Goal: Transaction & Acquisition: Obtain resource

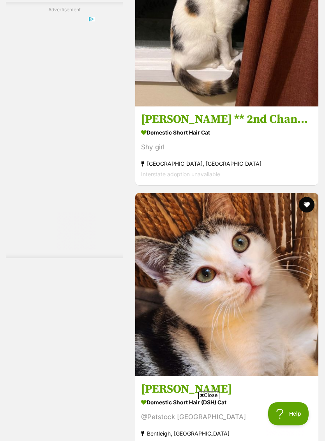
scroll to position [1283, 0]
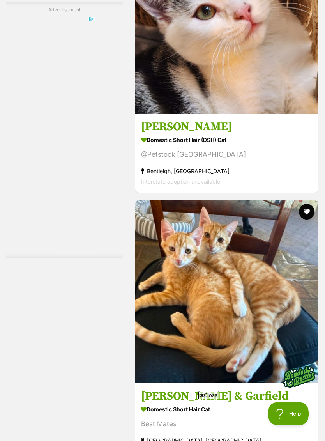
scroll to position [0, 0]
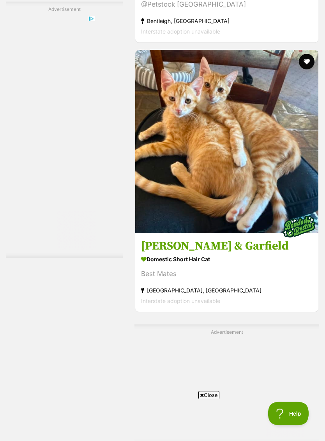
scroll to position [1695, 0]
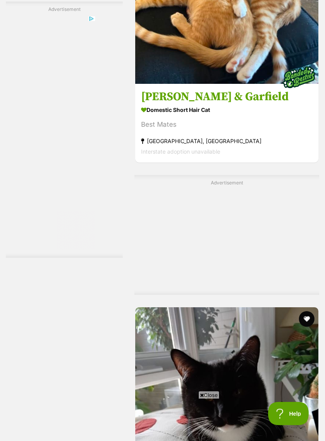
scroll to position [1845, 0]
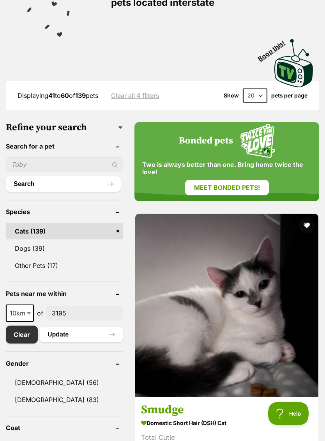
scroll to position [0, 0]
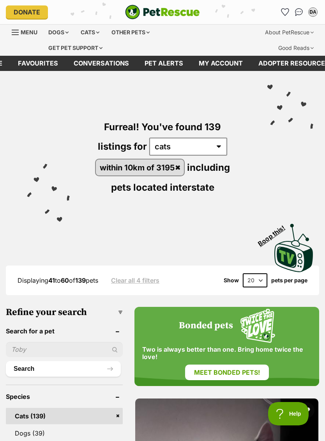
click at [314, 10] on div "DA" at bounding box center [313, 12] width 8 height 8
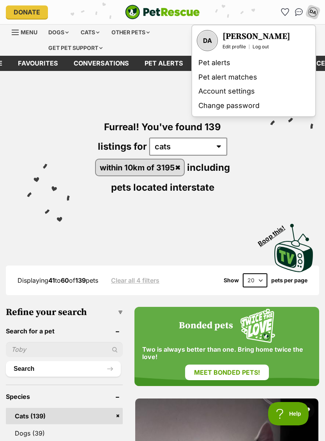
click at [316, 11] on div "DA" at bounding box center [313, 12] width 10 height 10
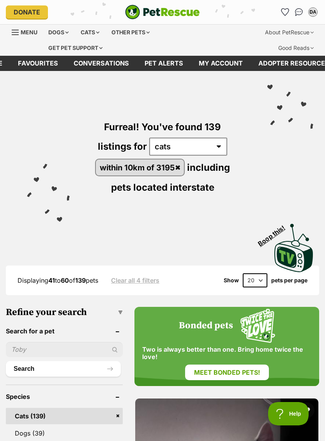
click at [316, 8] on button "DA" at bounding box center [313, 12] width 12 height 12
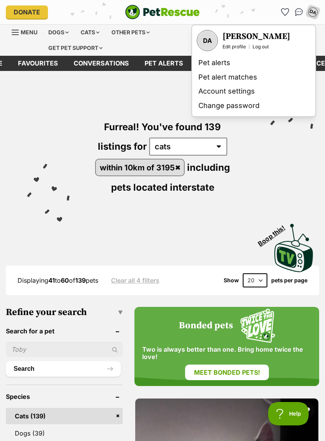
click at [315, 11] on div "DA" at bounding box center [313, 12] width 10 height 10
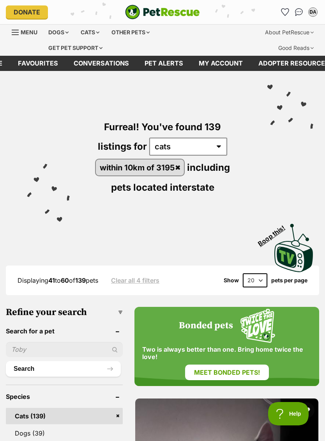
click at [286, 8] on link "Favourites" at bounding box center [285, 12] width 12 height 12
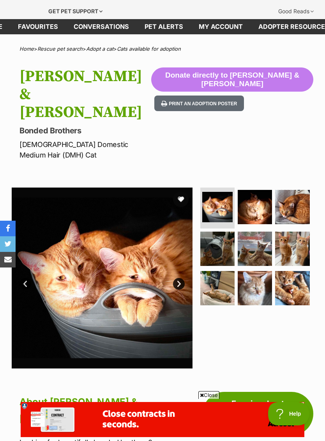
scroll to position [35, 0]
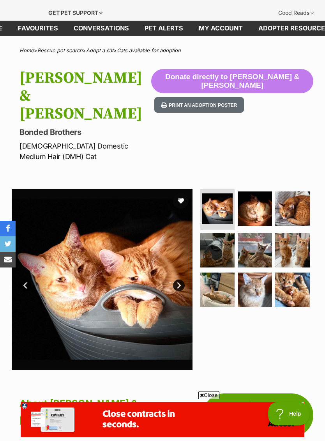
click at [184, 193] on button "favourite" at bounding box center [181, 201] width 16 height 16
click at [254, 191] on img at bounding box center [255, 208] width 34 height 34
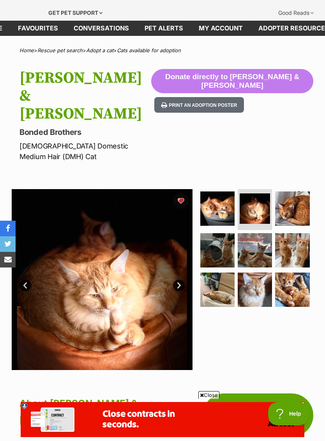
click at [295, 191] on img at bounding box center [292, 208] width 34 height 34
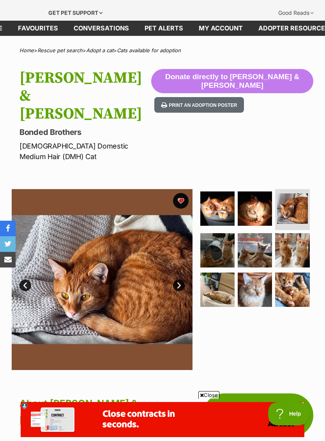
click at [217, 233] on img at bounding box center [217, 250] width 34 height 34
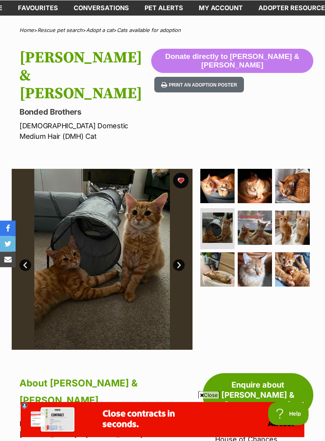
scroll to position [55, 0]
click at [253, 210] on img at bounding box center [255, 227] width 34 height 34
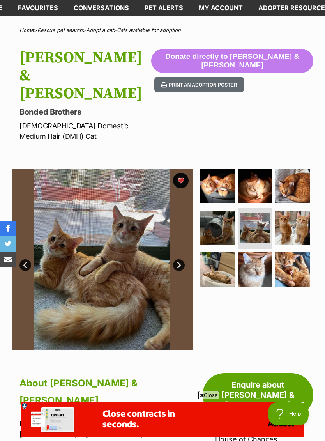
click at [288, 210] on img at bounding box center [292, 227] width 34 height 34
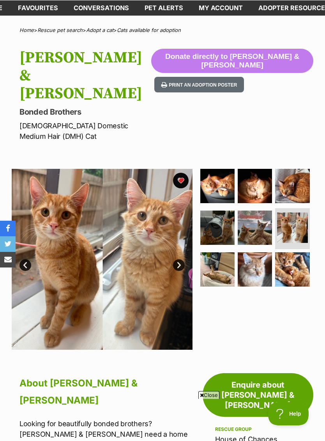
scroll to position [0, 0]
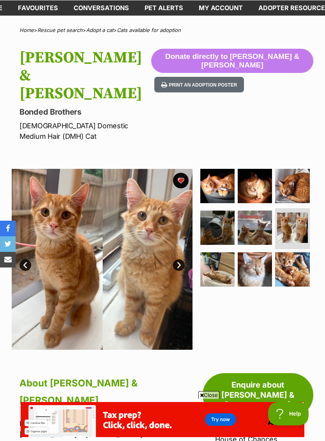
click at [227, 252] on img at bounding box center [217, 269] width 34 height 34
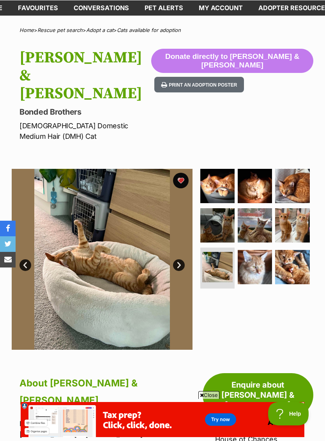
click at [260, 250] on img at bounding box center [255, 267] width 34 height 34
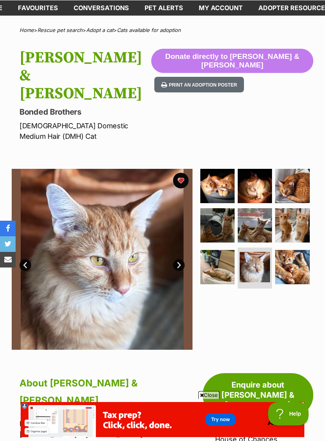
click at [288, 250] on img at bounding box center [292, 267] width 34 height 34
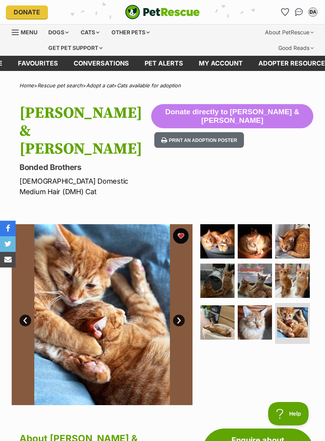
click at [179, 228] on button "favourite" at bounding box center [181, 236] width 16 height 16
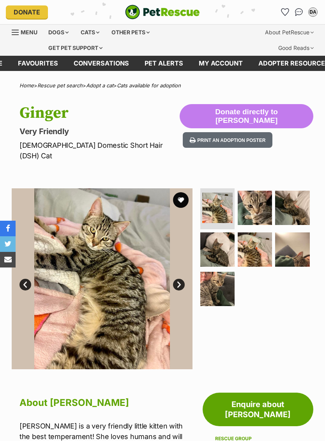
click at [256, 199] on img at bounding box center [255, 208] width 34 height 34
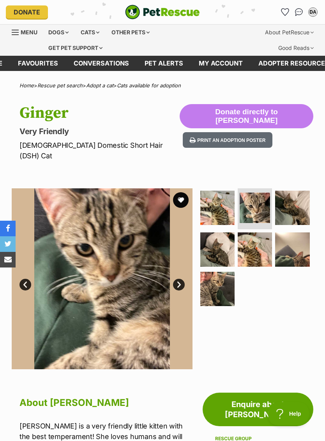
click at [292, 197] on img at bounding box center [292, 208] width 34 height 34
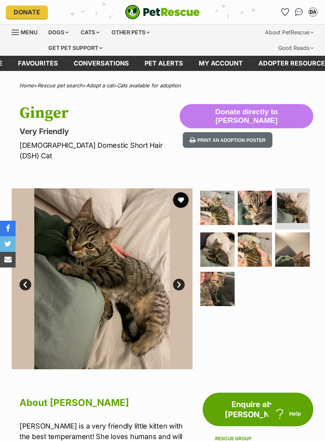
click at [216, 235] on img at bounding box center [217, 249] width 34 height 34
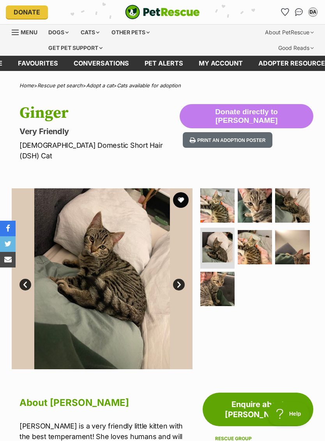
click at [263, 237] on img at bounding box center [255, 247] width 34 height 34
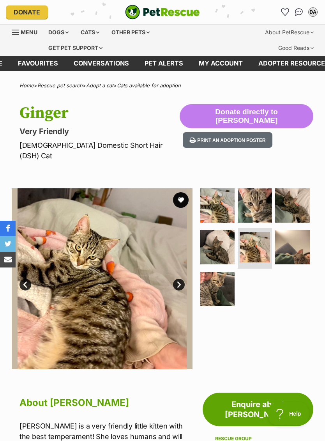
click at [297, 237] on img at bounding box center [292, 247] width 34 height 34
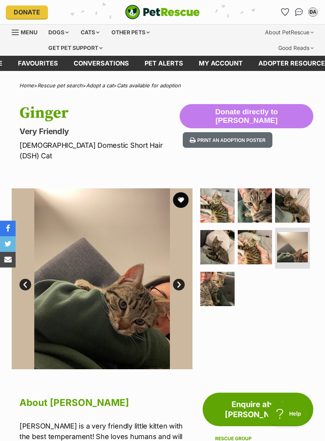
click at [227, 273] on img at bounding box center [217, 289] width 34 height 34
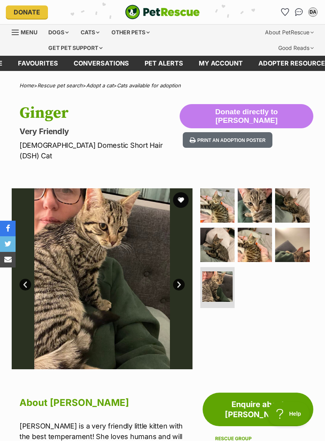
click at [181, 192] on button "favourite" at bounding box center [181, 200] width 16 height 16
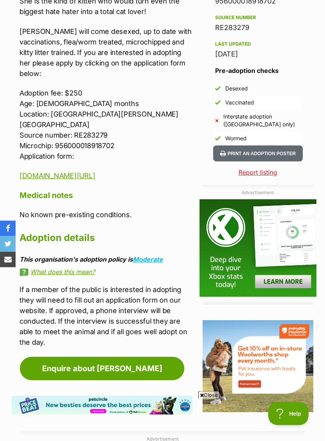
scroll to position [672, 0]
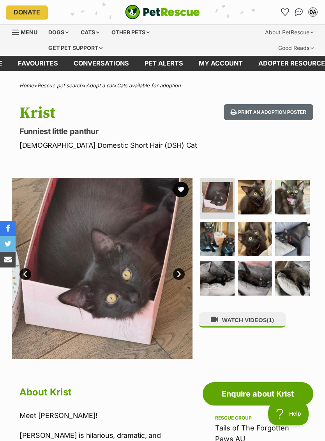
click at [262, 188] on img at bounding box center [255, 197] width 34 height 34
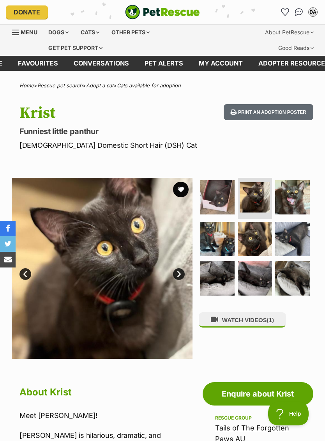
click at [294, 193] on img at bounding box center [292, 197] width 34 height 34
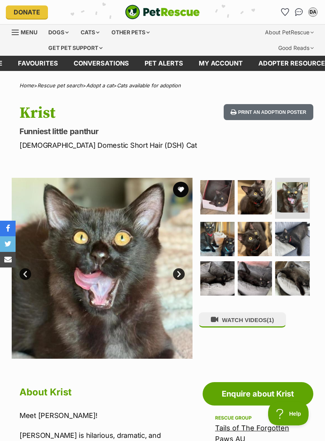
click at [220, 231] on img at bounding box center [217, 239] width 34 height 34
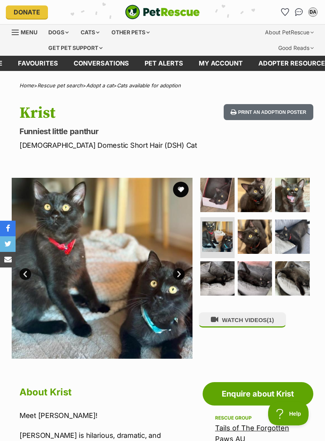
click at [261, 230] on img at bounding box center [255, 236] width 34 height 34
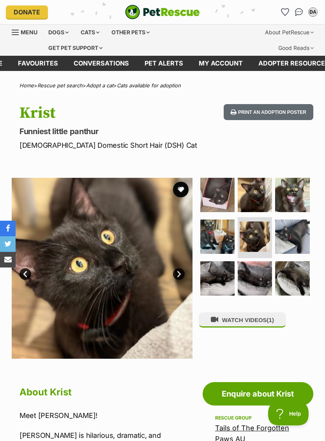
click at [295, 228] on img at bounding box center [292, 236] width 34 height 34
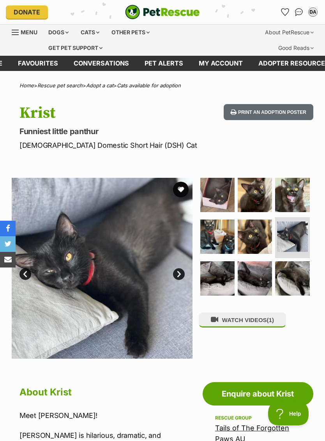
click at [222, 277] on img at bounding box center [217, 278] width 34 height 34
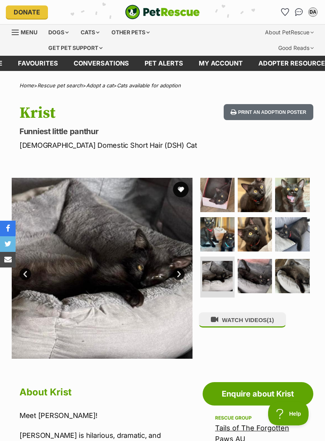
click at [262, 271] on img at bounding box center [255, 276] width 34 height 34
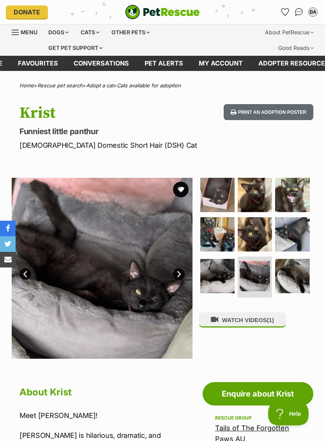
click at [291, 263] on img at bounding box center [292, 276] width 34 height 34
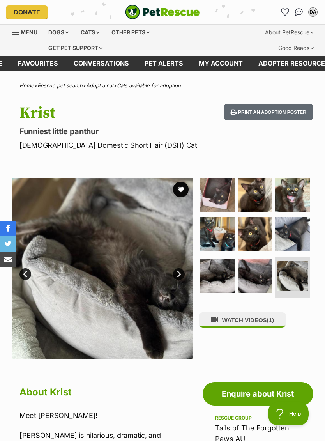
click at [225, 187] on img at bounding box center [217, 195] width 34 height 34
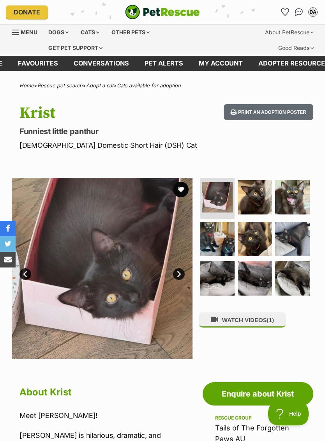
click at [262, 193] on img at bounding box center [255, 197] width 34 height 34
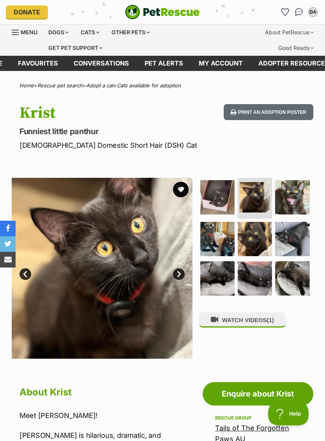
click at [296, 196] on img at bounding box center [292, 197] width 34 height 34
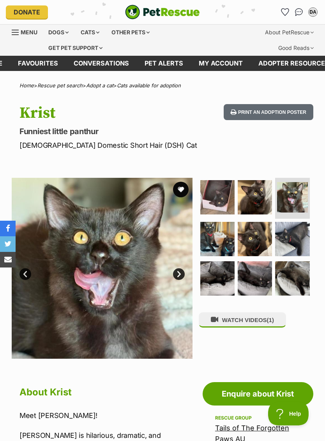
click at [231, 228] on img at bounding box center [217, 239] width 34 height 34
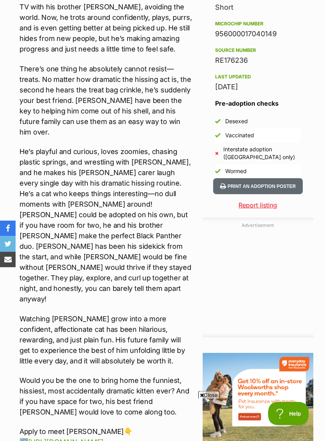
scroll to position [625, 0]
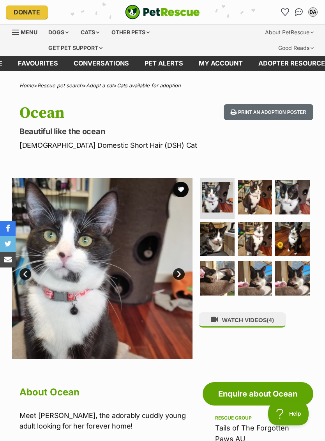
click at [256, 194] on img at bounding box center [255, 197] width 34 height 34
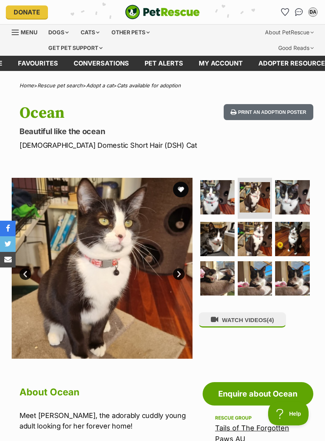
click at [291, 195] on img at bounding box center [292, 197] width 34 height 34
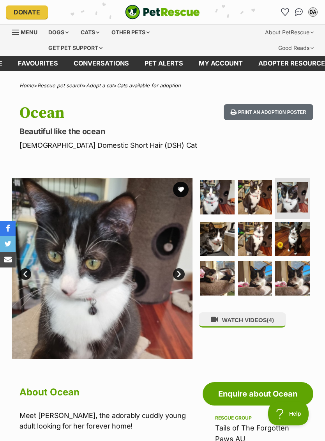
click at [219, 229] on img at bounding box center [217, 239] width 34 height 34
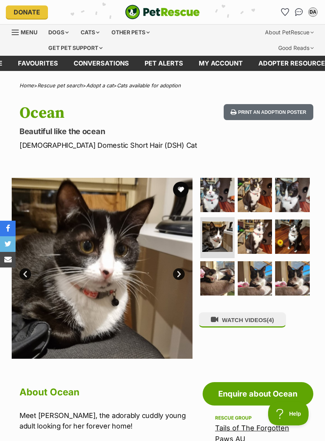
click at [260, 231] on img at bounding box center [255, 236] width 34 height 34
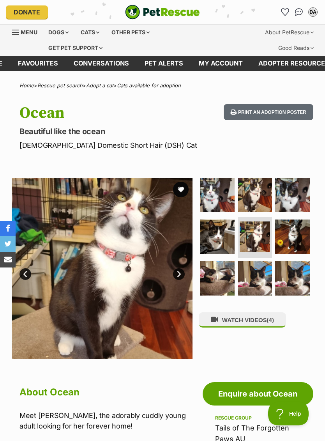
click at [297, 226] on img at bounding box center [292, 236] width 34 height 34
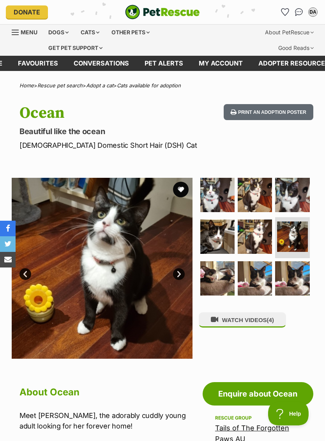
click at [221, 270] on img at bounding box center [217, 278] width 34 height 34
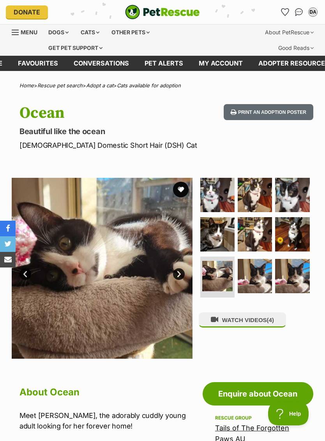
click at [264, 272] on img at bounding box center [255, 276] width 34 height 34
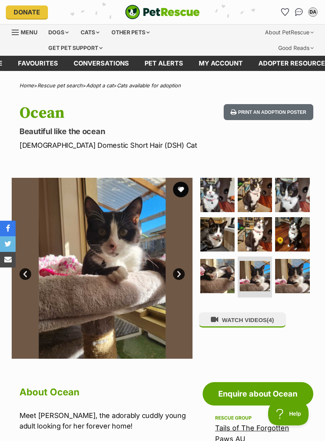
click at [296, 261] on img at bounding box center [292, 276] width 34 height 34
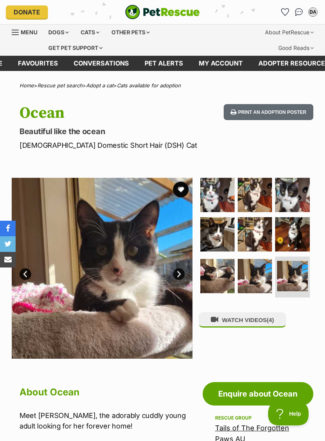
click at [224, 227] on img at bounding box center [217, 234] width 34 height 34
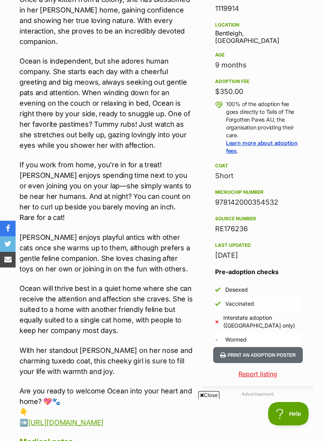
scroll to position [456, 0]
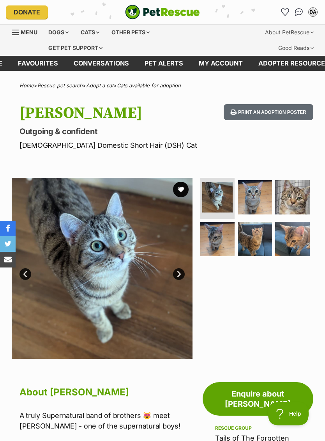
click at [260, 197] on img at bounding box center [255, 197] width 34 height 34
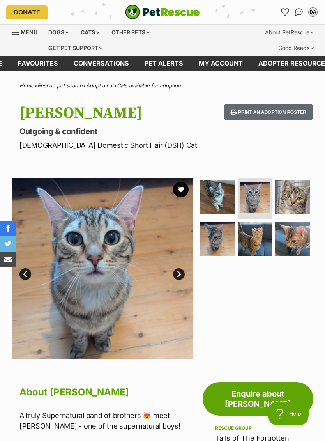
click at [295, 197] on img at bounding box center [292, 197] width 34 height 34
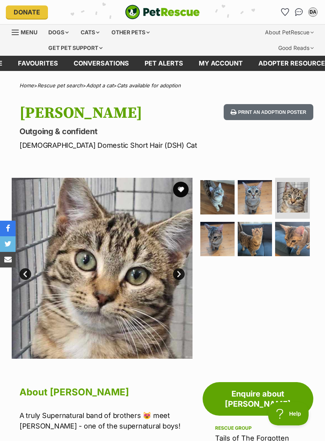
click at [221, 231] on img at bounding box center [217, 239] width 34 height 34
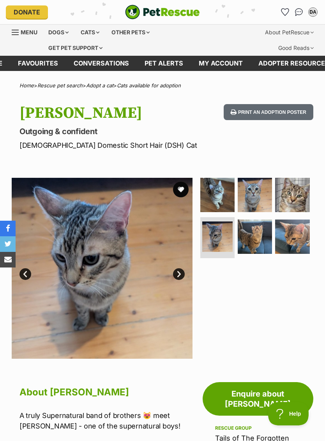
click at [265, 231] on img at bounding box center [255, 236] width 34 height 34
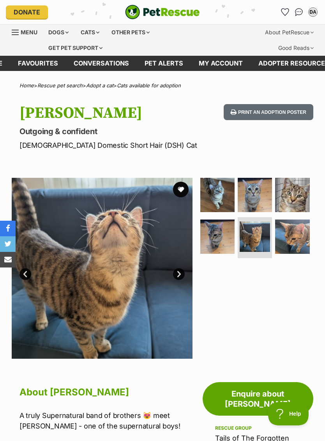
click at [298, 228] on img at bounding box center [292, 236] width 34 height 34
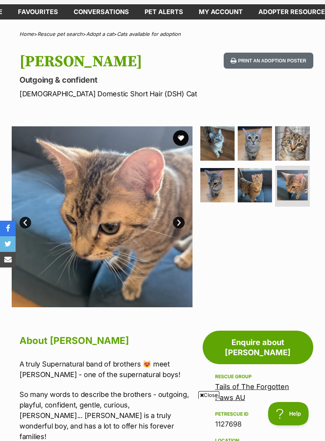
scroll to position [47, 0]
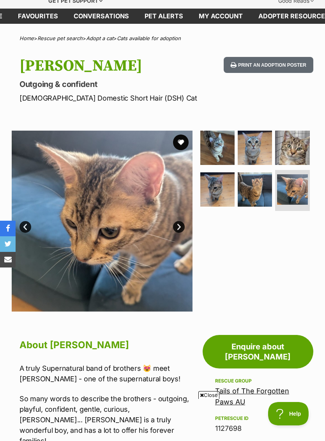
click at [183, 145] on button "favourite" at bounding box center [181, 142] width 16 height 16
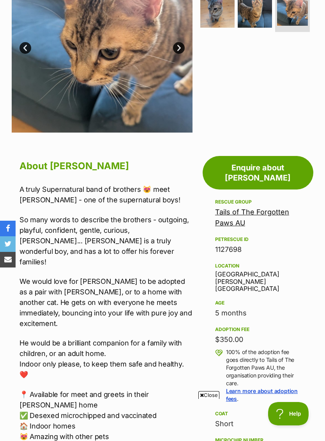
scroll to position [230, 0]
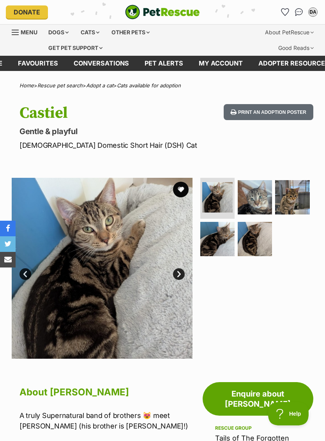
click at [260, 200] on img at bounding box center [255, 197] width 34 height 34
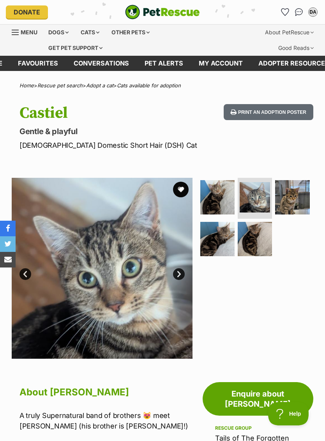
click at [295, 195] on img at bounding box center [292, 197] width 34 height 34
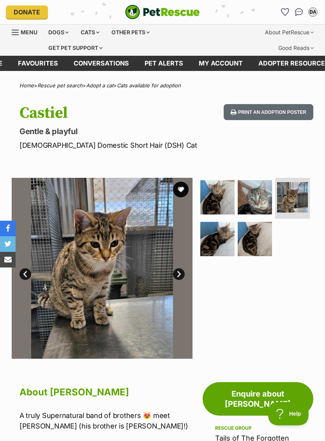
click at [233, 239] on img at bounding box center [217, 239] width 34 height 34
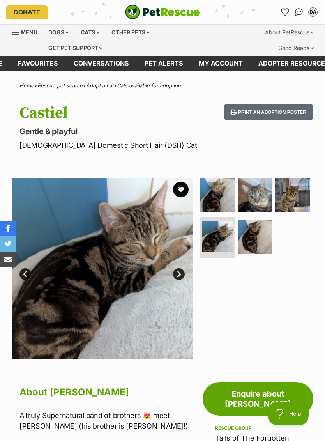
click at [261, 237] on img at bounding box center [255, 236] width 34 height 34
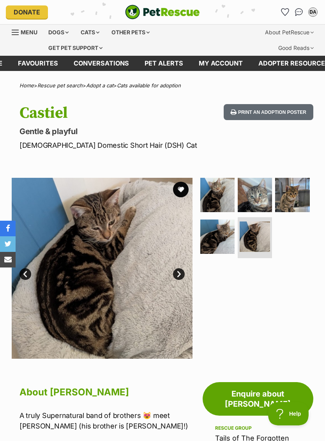
click at [228, 188] on img at bounding box center [217, 195] width 34 height 34
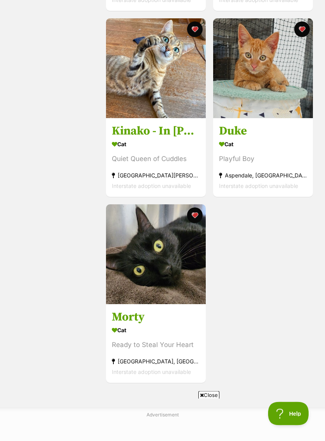
scroll to position [528, 0]
click at [168, 254] on img at bounding box center [156, 254] width 100 height 100
